Goal: Task Accomplishment & Management: Manage account settings

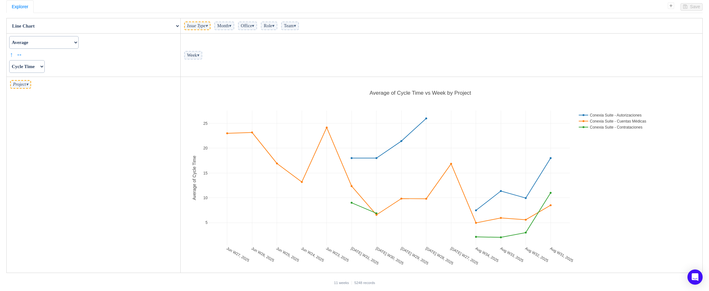
scroll to position [192, 518]
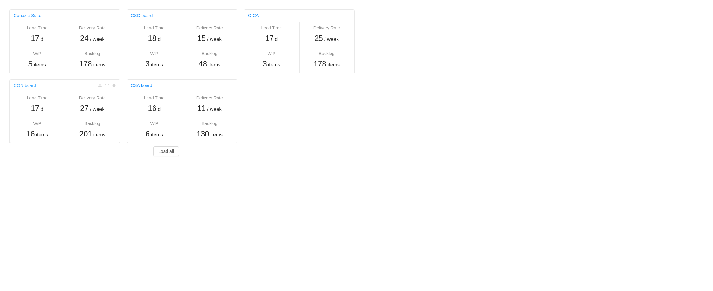
click at [27, 86] on link "CON board" at bounding box center [25, 85] width 22 height 5
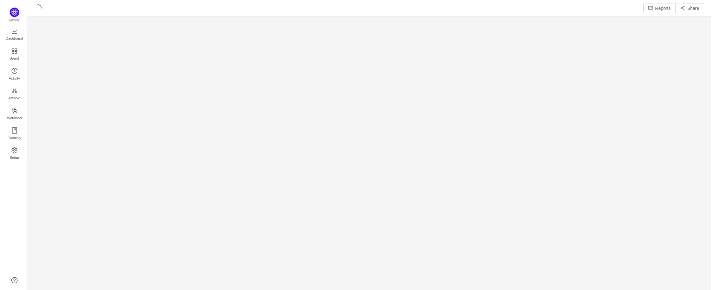
scroll to position [282, 674]
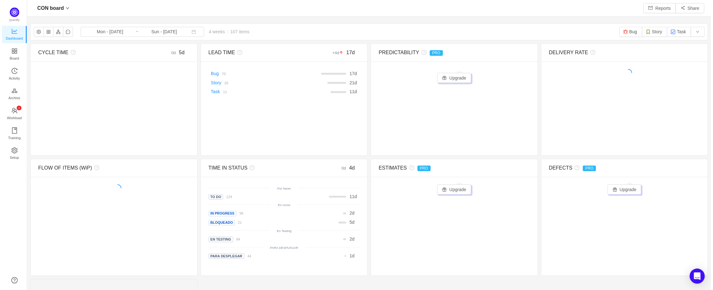
scroll to position [280, 674]
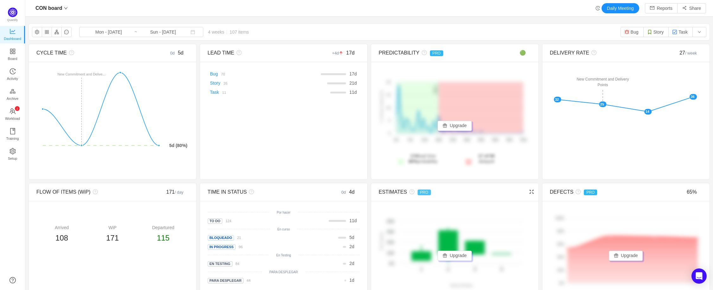
click at [420, 192] on span "PRO" at bounding box center [424, 192] width 13 height 6
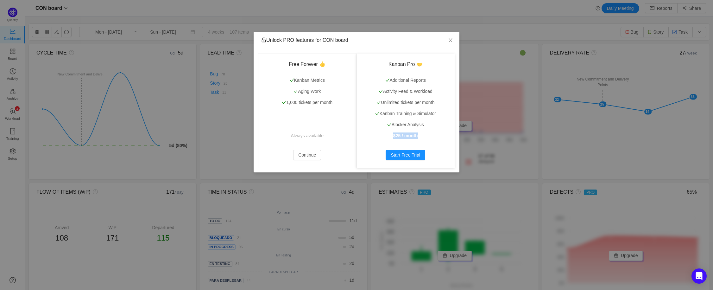
drag, startPoint x: 393, startPoint y: 136, endPoint x: 419, endPoint y: 136, distance: 26.0
click at [419, 136] on p "$25 / month" at bounding box center [405, 135] width 83 height 7
click at [450, 40] on icon "icon: close" at bounding box center [450, 40] width 5 height 5
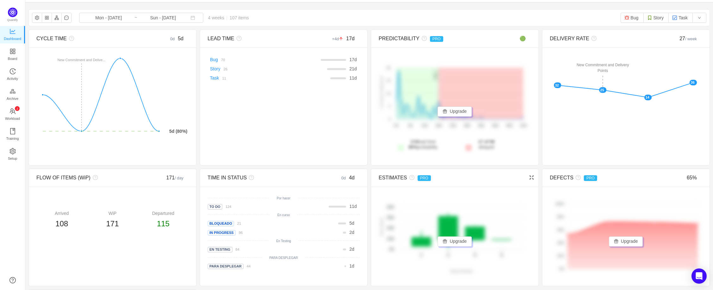
scroll to position [53, 0]
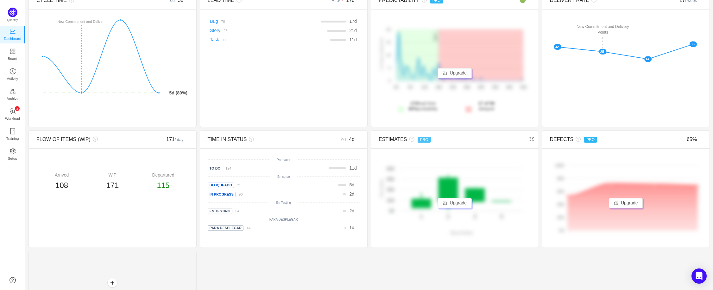
click at [420, 142] on span "PRO" at bounding box center [424, 140] width 13 height 6
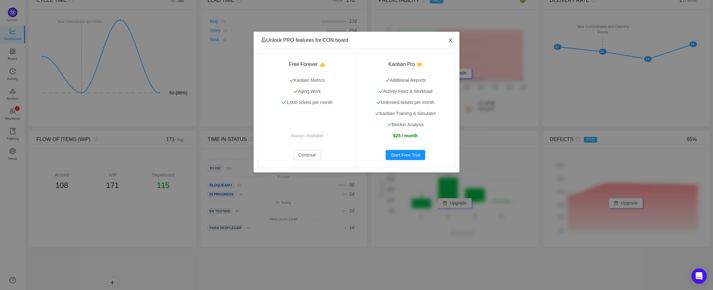
click at [450, 43] on icon "icon: close" at bounding box center [450, 40] width 5 height 5
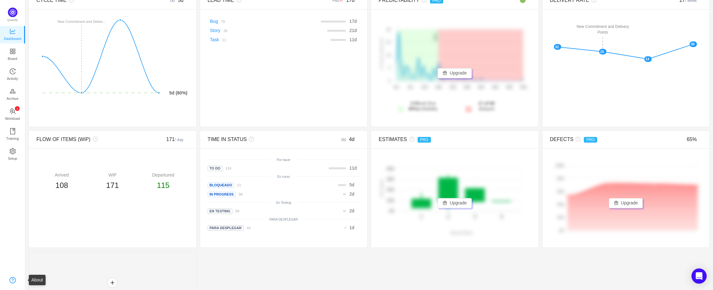
click at [12, 278] on link at bounding box center [13, 280] width 6 height 6
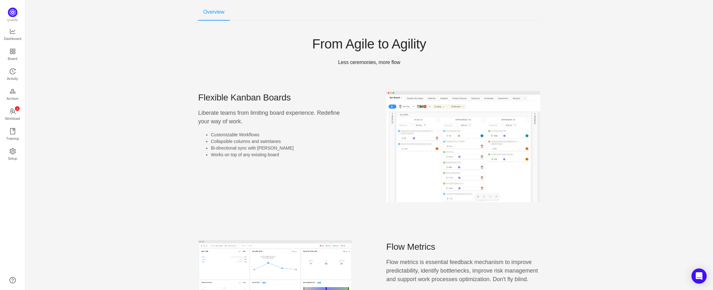
click at [211, 12] on div "Overview" at bounding box center [213, 12] width 31 height 18
click at [465, 153] on img at bounding box center [464, 146] width 154 height 111
click at [19, 38] on span "Dashboard" at bounding box center [12, 38] width 17 height 13
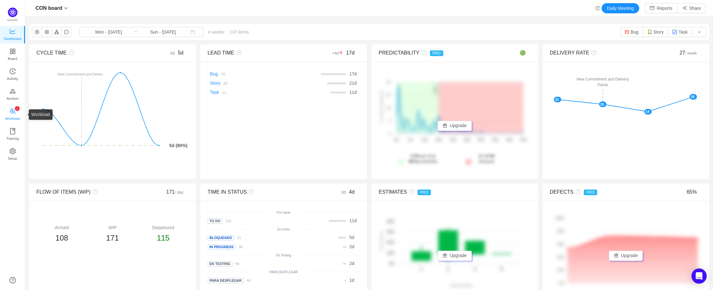
click at [15, 111] on icon "icon: team" at bounding box center [13, 111] width 6 height 6
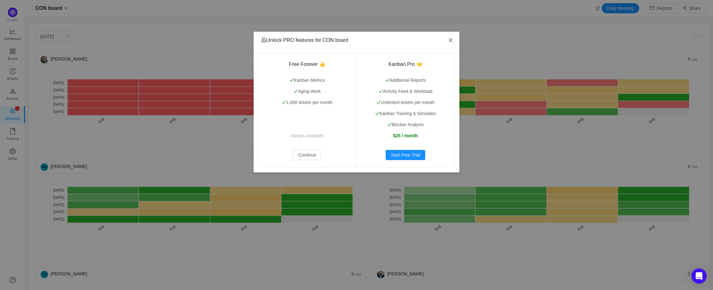
click at [451, 41] on icon "icon: close" at bounding box center [450, 40] width 3 height 4
click at [452, 40] on icon "icon: close" at bounding box center [450, 40] width 5 height 5
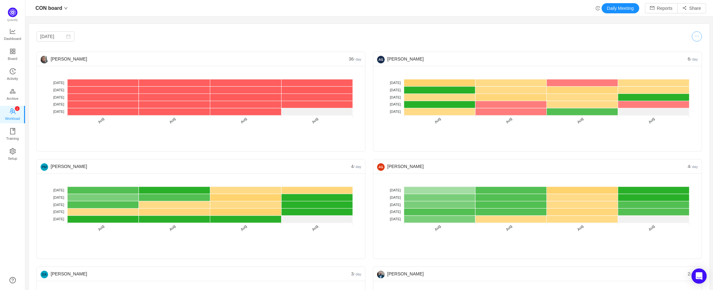
click at [694, 39] on button "button" at bounding box center [697, 36] width 10 height 10
click at [692, 52] on button "button" at bounding box center [688, 53] width 14 height 7
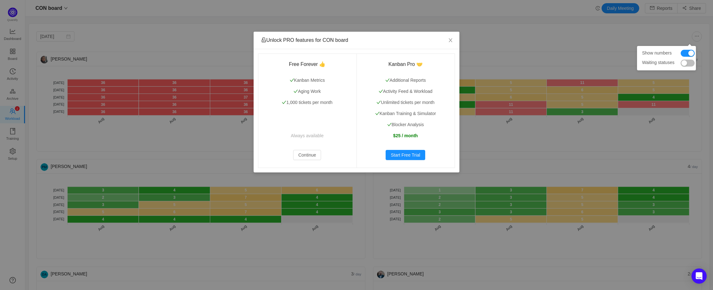
click at [687, 64] on button "button" at bounding box center [688, 63] width 14 height 7
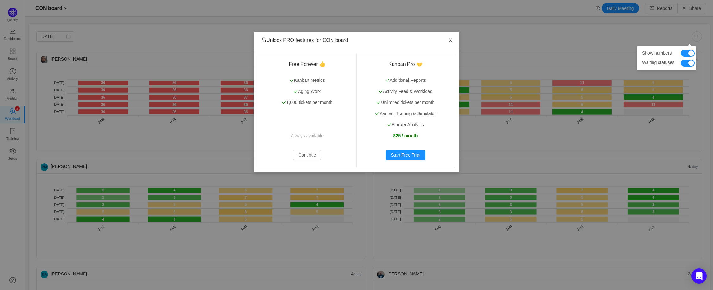
click at [451, 40] on icon "icon: close" at bounding box center [450, 40] width 5 height 5
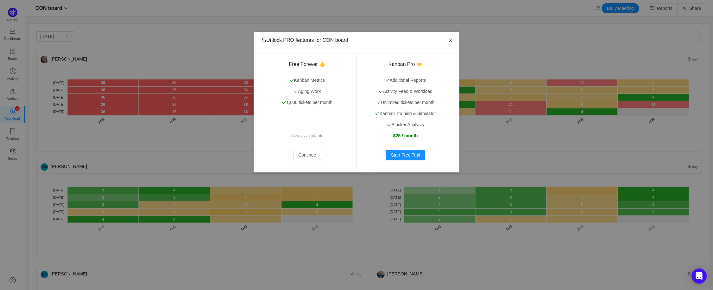
click at [450, 41] on icon "icon: close" at bounding box center [450, 40] width 5 height 5
click at [449, 41] on icon "icon: close" at bounding box center [450, 40] width 5 height 5
click at [451, 40] on icon "icon: close" at bounding box center [450, 40] width 3 height 4
click at [712, 70] on div "Unlock PRO features for CON board Free Forever 👍 Kanban Metrics Aging Work 1,00…" at bounding box center [356, 145] width 713 height 290
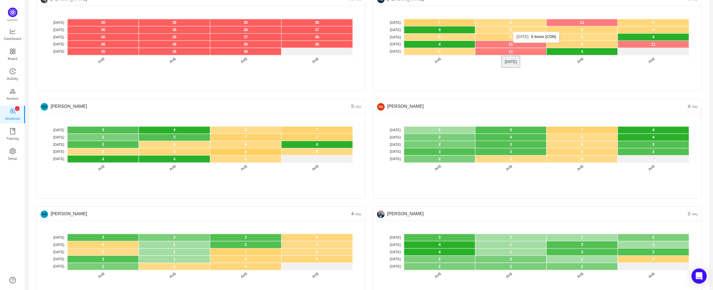
scroll to position [127, 0]
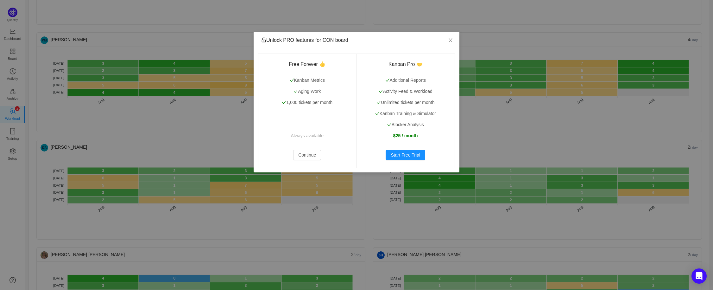
click at [197, 138] on div "Unlock PRO features for CON board Free Forever 👍 Kanban Metrics Aging Work 1,00…" at bounding box center [356, 145] width 713 height 290
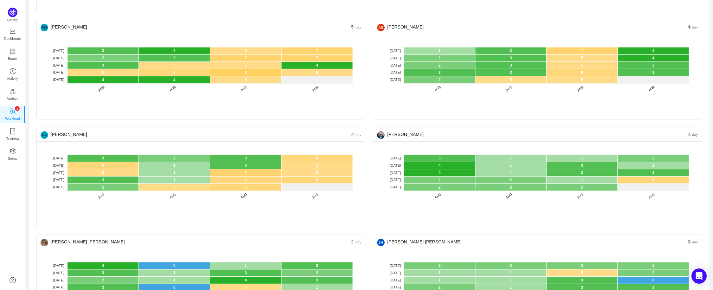
scroll to position [180, 0]
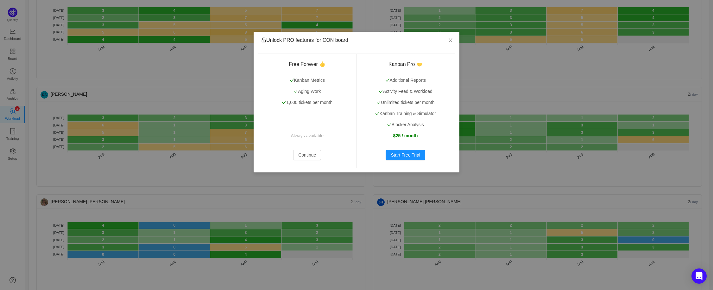
click at [197, 194] on div "Unlock PRO features for CON board Free Forever 👍 Kanban Metrics Aging Work 1,00…" at bounding box center [356, 145] width 713 height 290
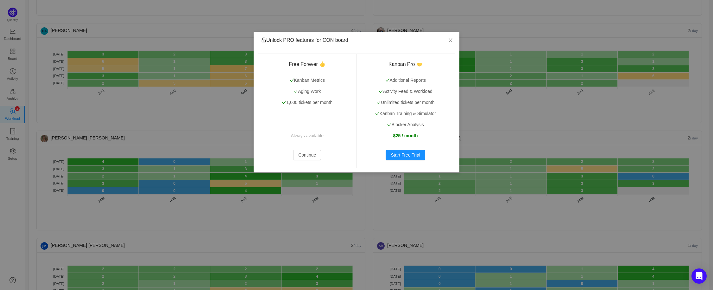
scroll to position [244, 0]
click at [295, 216] on div "Unlock PRO features for CON board Free Forever 👍 Kanban Metrics Aging Work 1,00…" at bounding box center [356, 145] width 713 height 290
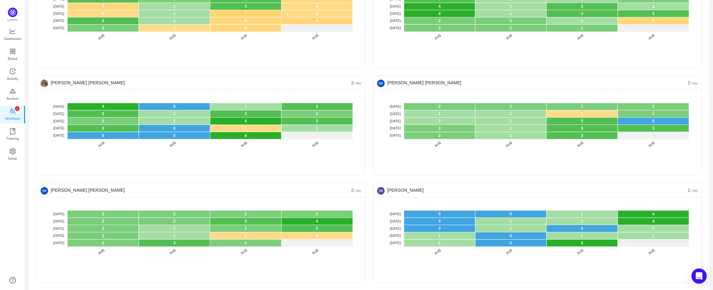
scroll to position [305, 0]
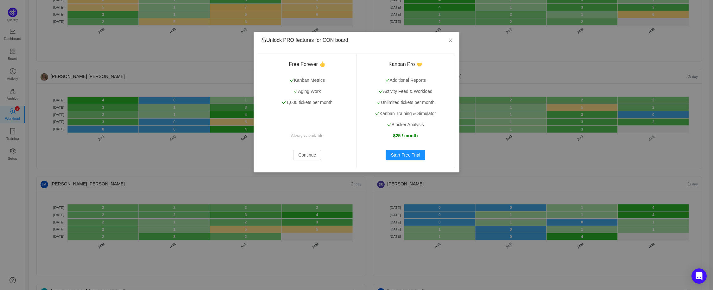
click at [163, 182] on div "Unlock PRO features for CON board Free Forever 👍 Kanban Metrics Aging Work 1,00…" at bounding box center [356, 145] width 713 height 290
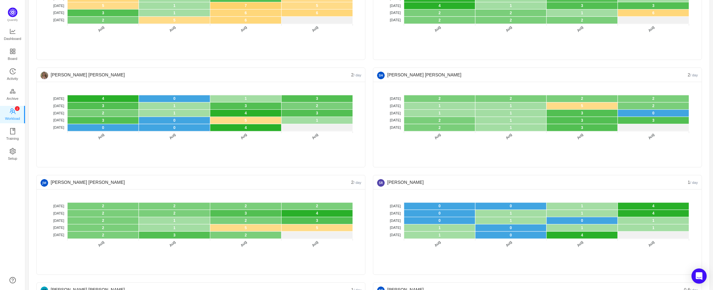
scroll to position [445, 0]
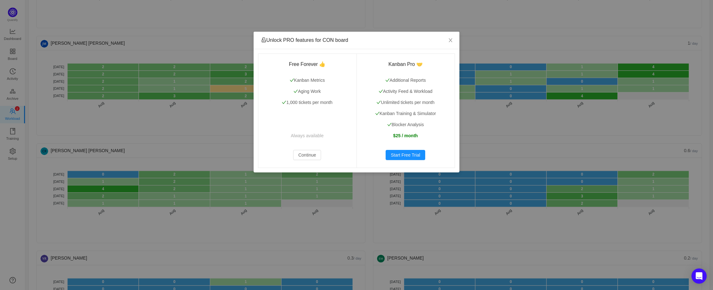
click at [183, 142] on div "Unlock PRO features for CON board Free Forever 👍 Kanban Metrics Aging Work 1,00…" at bounding box center [356, 145] width 713 height 290
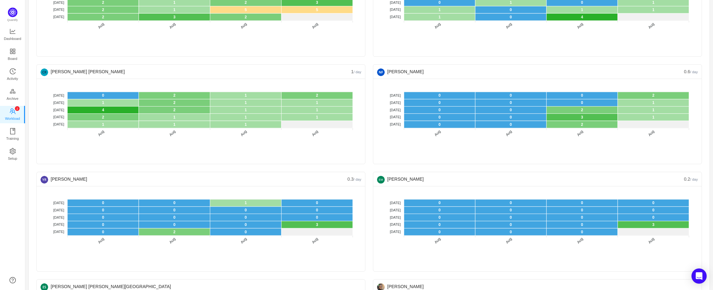
scroll to position [525, 0]
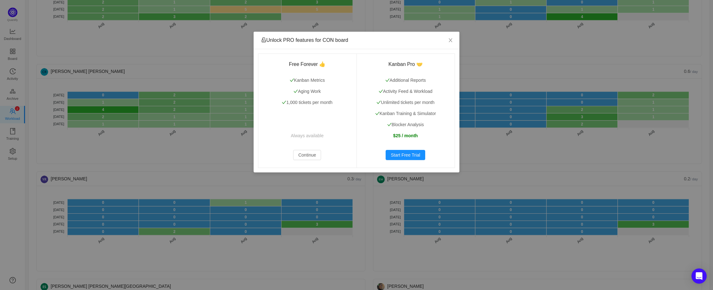
click at [173, 176] on div "Unlock PRO features for CON board Free Forever 👍 Kanban Metrics Aging Work 1,00…" at bounding box center [356, 145] width 713 height 290
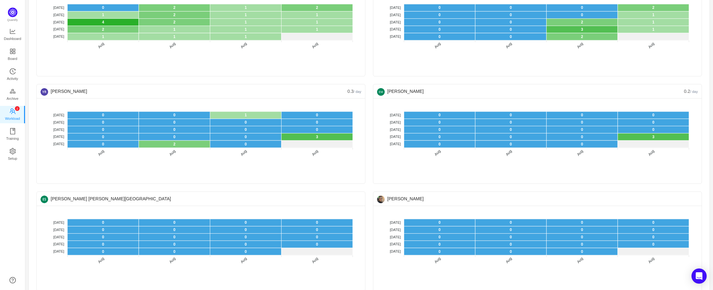
scroll to position [615, 0]
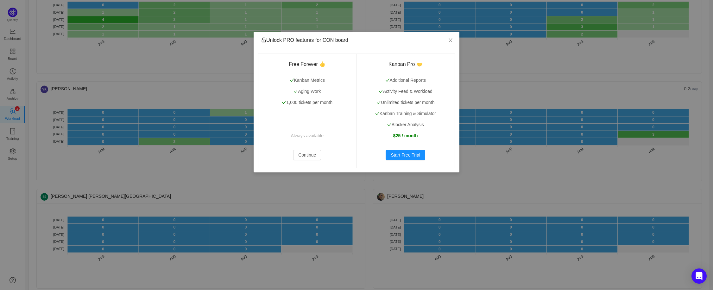
click at [167, 183] on div "Unlock PRO features for CON board Free Forever 👍 Kanban Metrics Aging Work 1,00…" at bounding box center [356, 145] width 713 height 290
click at [167, 182] on div "Unlock PRO features for CON board Free Forever 👍 Kanban Metrics Aging Work 1,00…" at bounding box center [356, 145] width 713 height 290
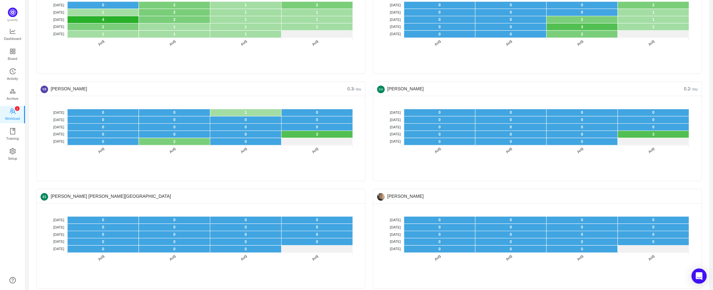
scroll to position [624, 0]
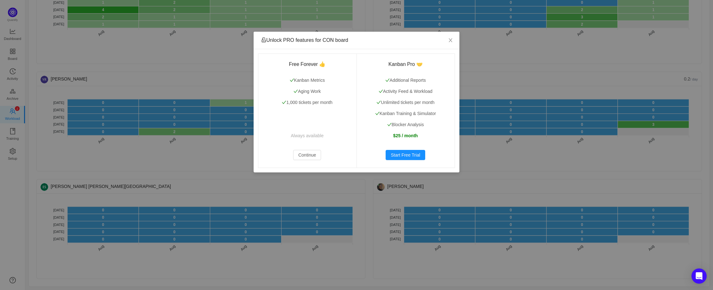
click at [151, 184] on div "Unlock PRO features for CON board Free Forever 👍 Kanban Metrics Aging Work 1,00…" at bounding box center [356, 145] width 713 height 290
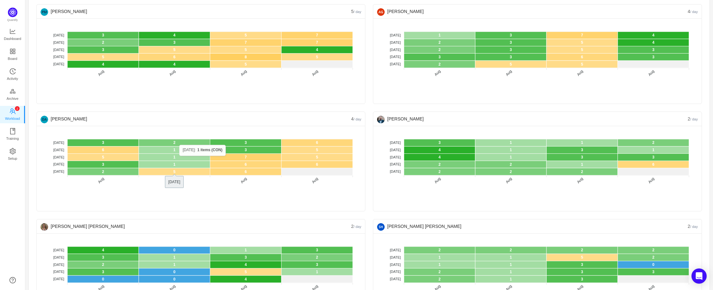
scroll to position [0, 0]
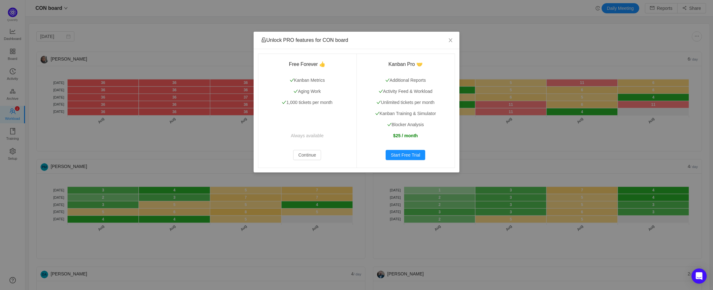
click at [190, 55] on div "Unlock PRO features for CON board Free Forever 👍 Kanban Metrics Aging Work 1,00…" at bounding box center [356, 145] width 713 height 290
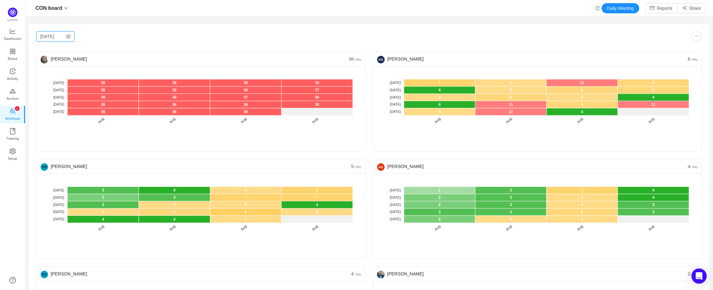
click at [51, 35] on input "[DATE]" at bounding box center [55, 36] width 38 height 10
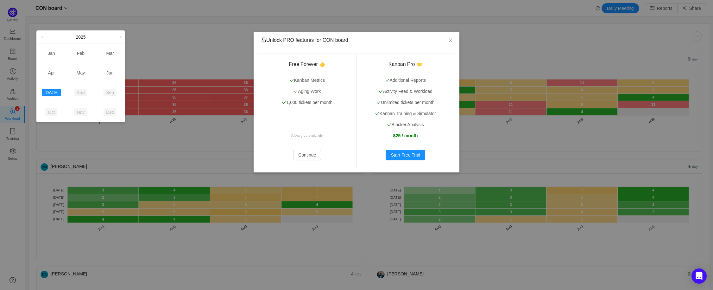
click at [270, 29] on div "Unlock PRO features for CON board Free Forever 👍 Kanban Metrics Aging Work 1,00…" at bounding box center [356, 145] width 713 height 290
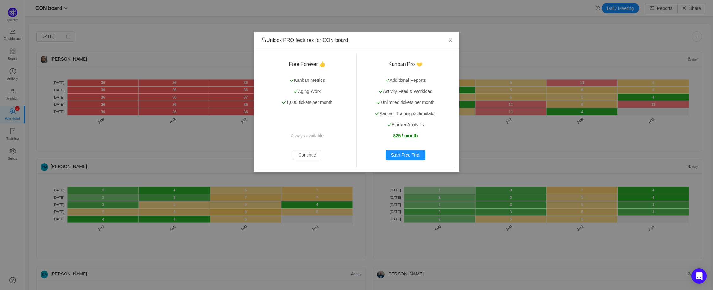
click at [123, 125] on div "Unlock PRO features for CON board Free Forever 👍 Kanban Metrics Aging Work 1,00…" at bounding box center [356, 145] width 713 height 290
click at [202, 47] on div "Unlock PRO features for CON board Free Forever 👍 Kanban Metrics Aging Work 1,00…" at bounding box center [356, 145] width 713 height 290
